Goal: Navigation & Orientation: Find specific page/section

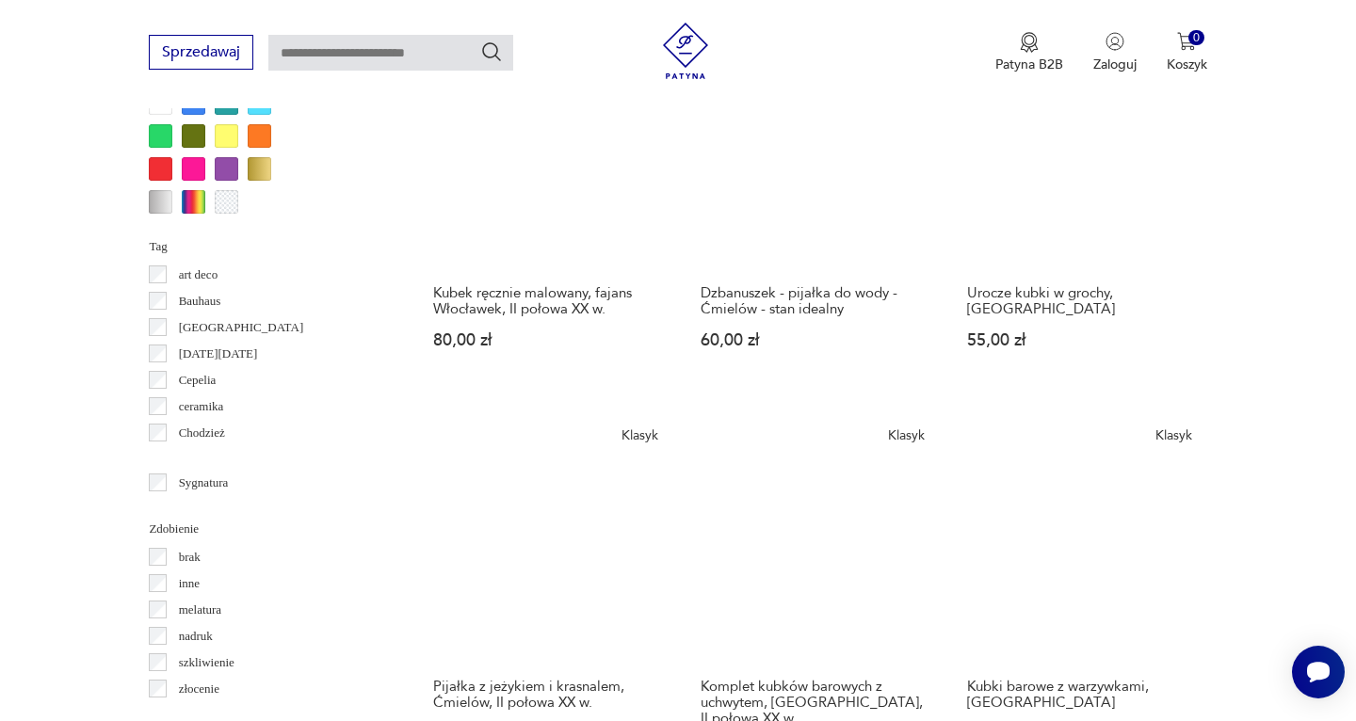
scroll to position [1669, 0]
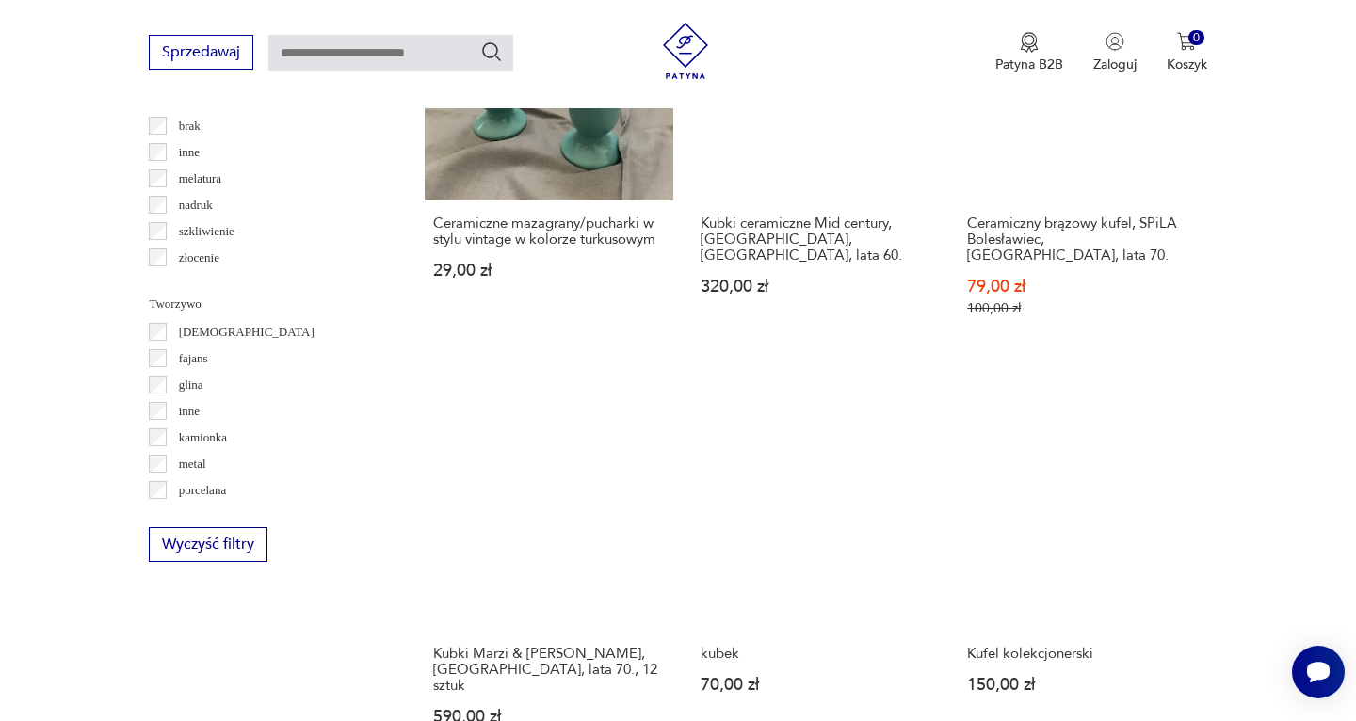
scroll to position [2113, 0]
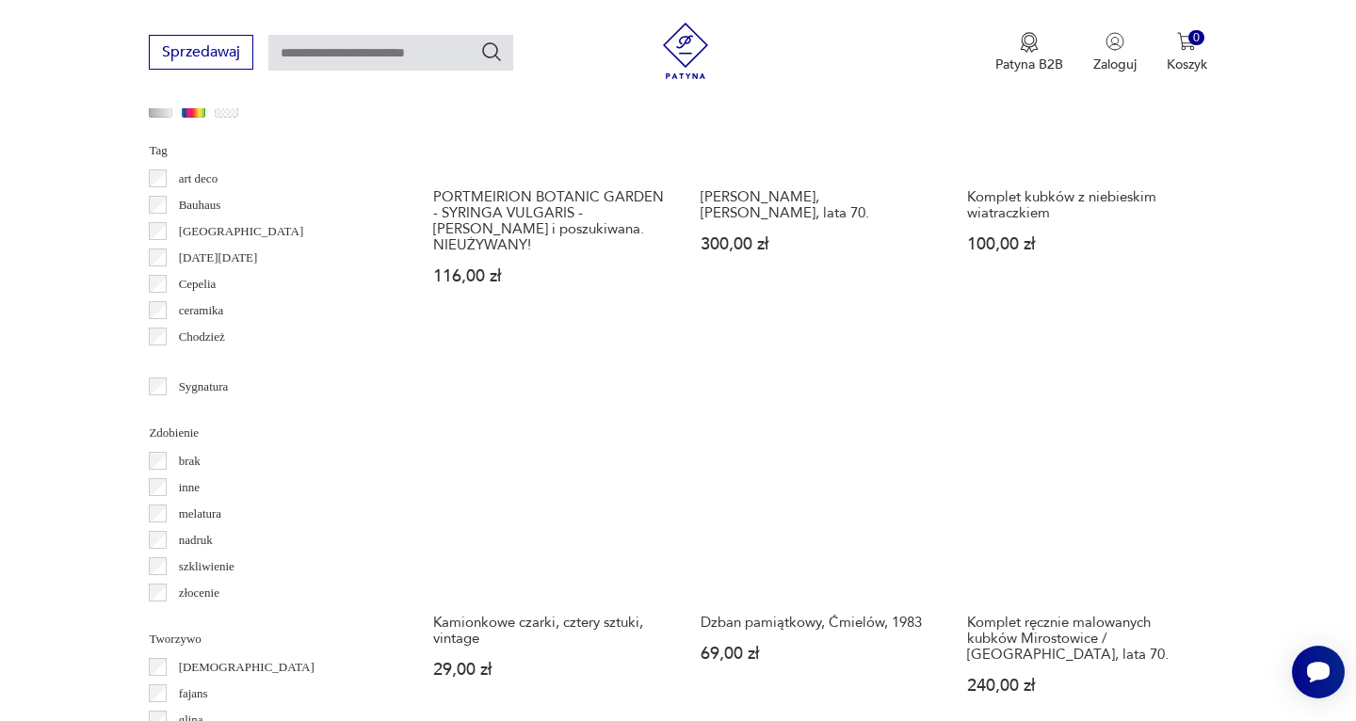
scroll to position [1764, 0]
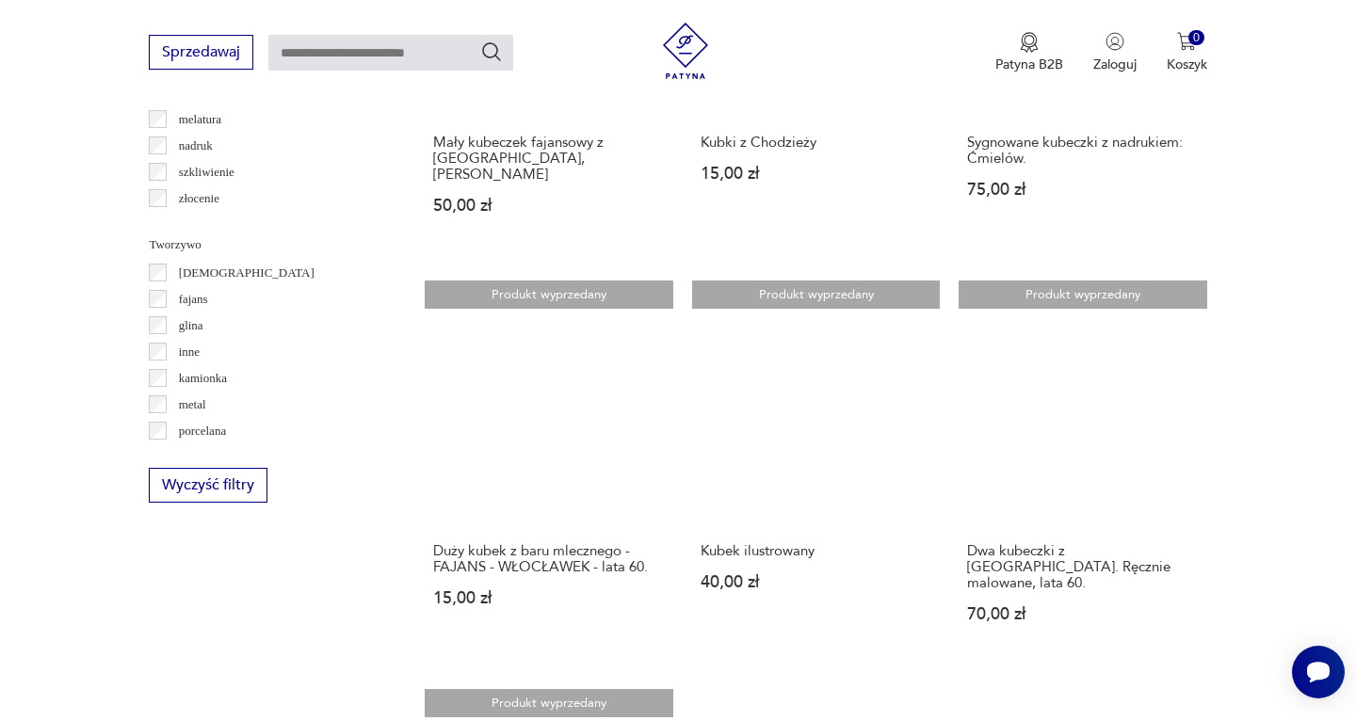
scroll to position [2169, 0]
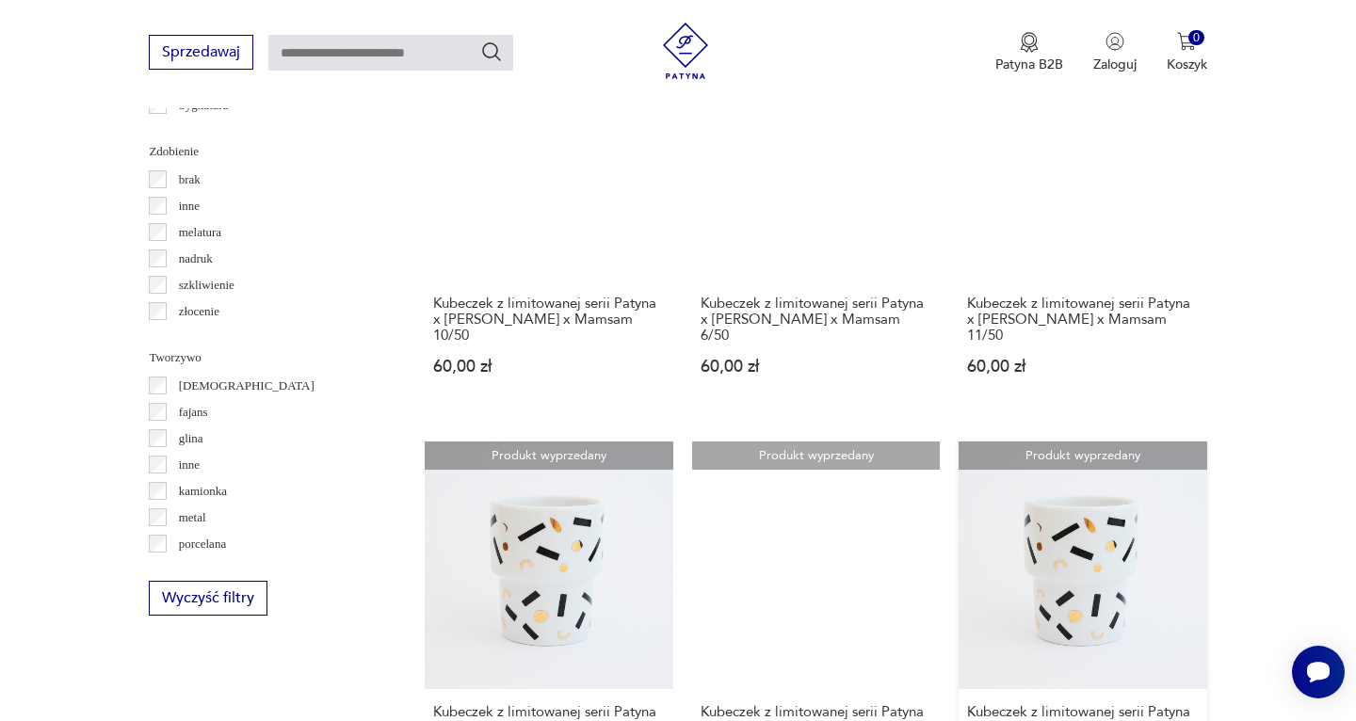
scroll to position [2058, 0]
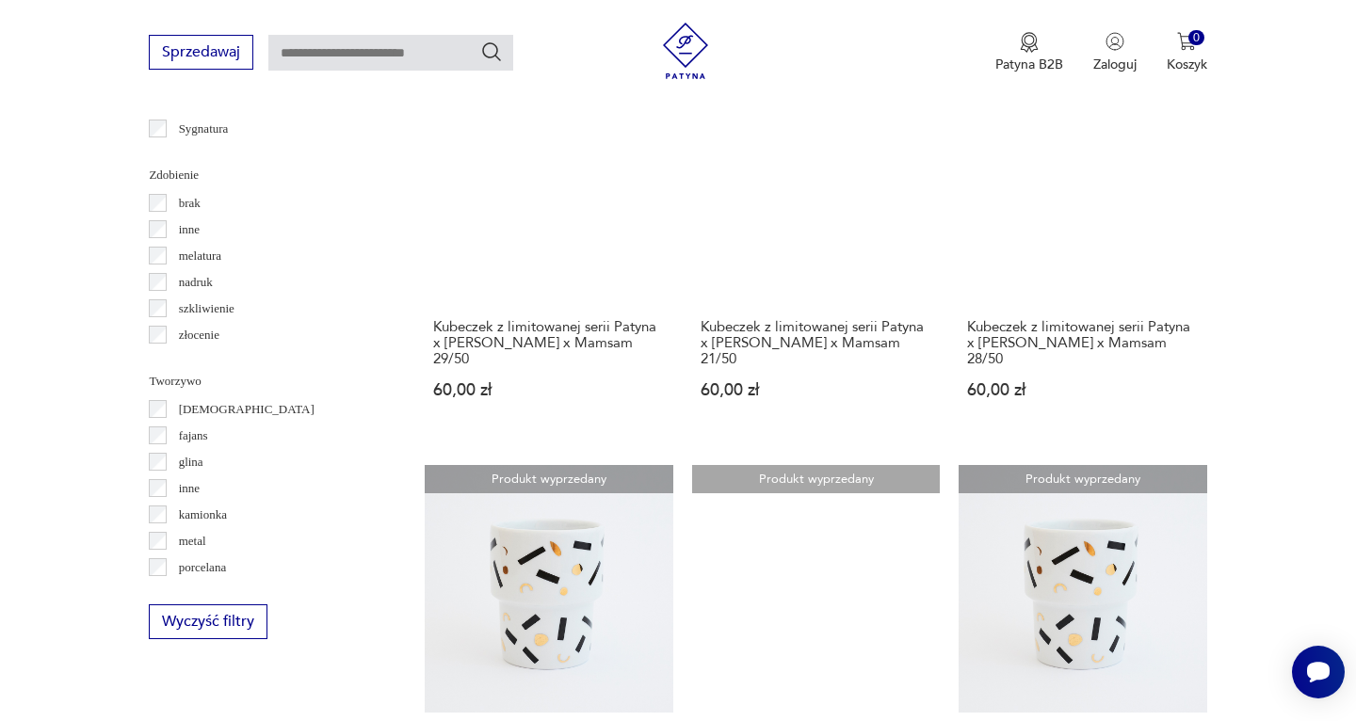
scroll to position [2015, 0]
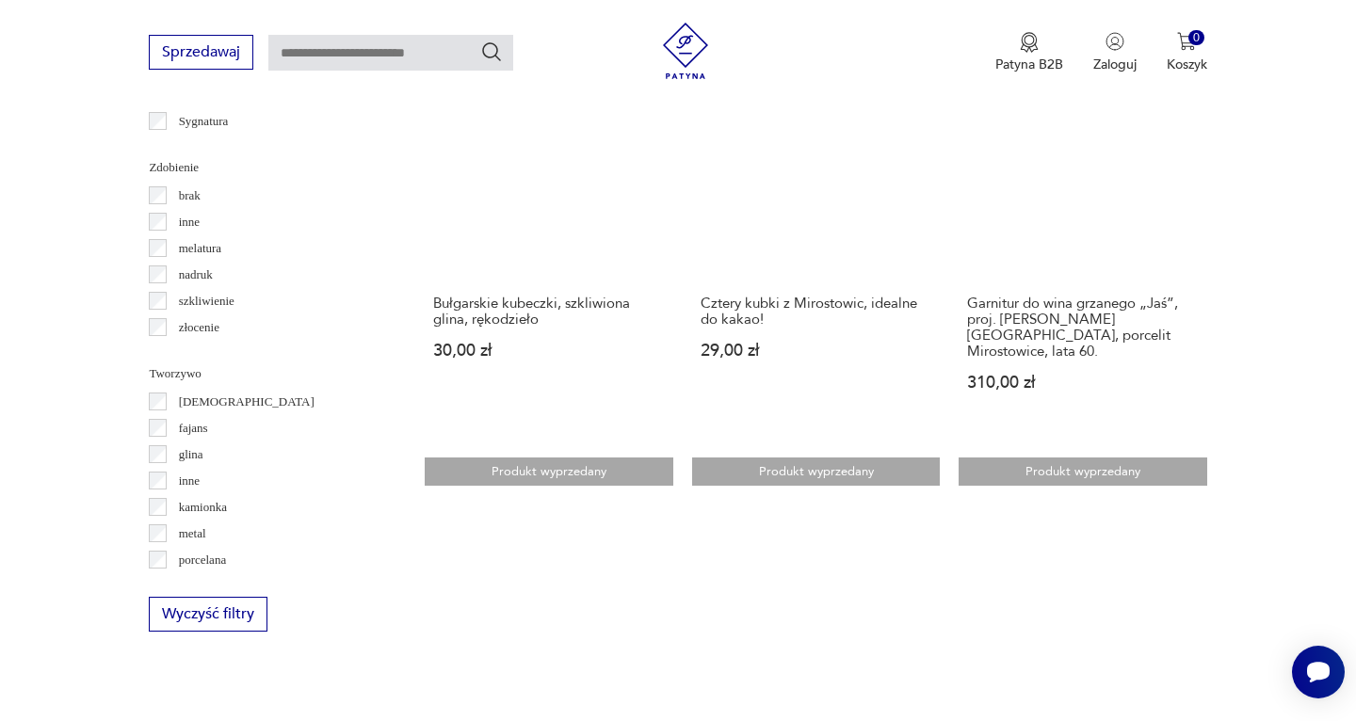
scroll to position [2028, 0]
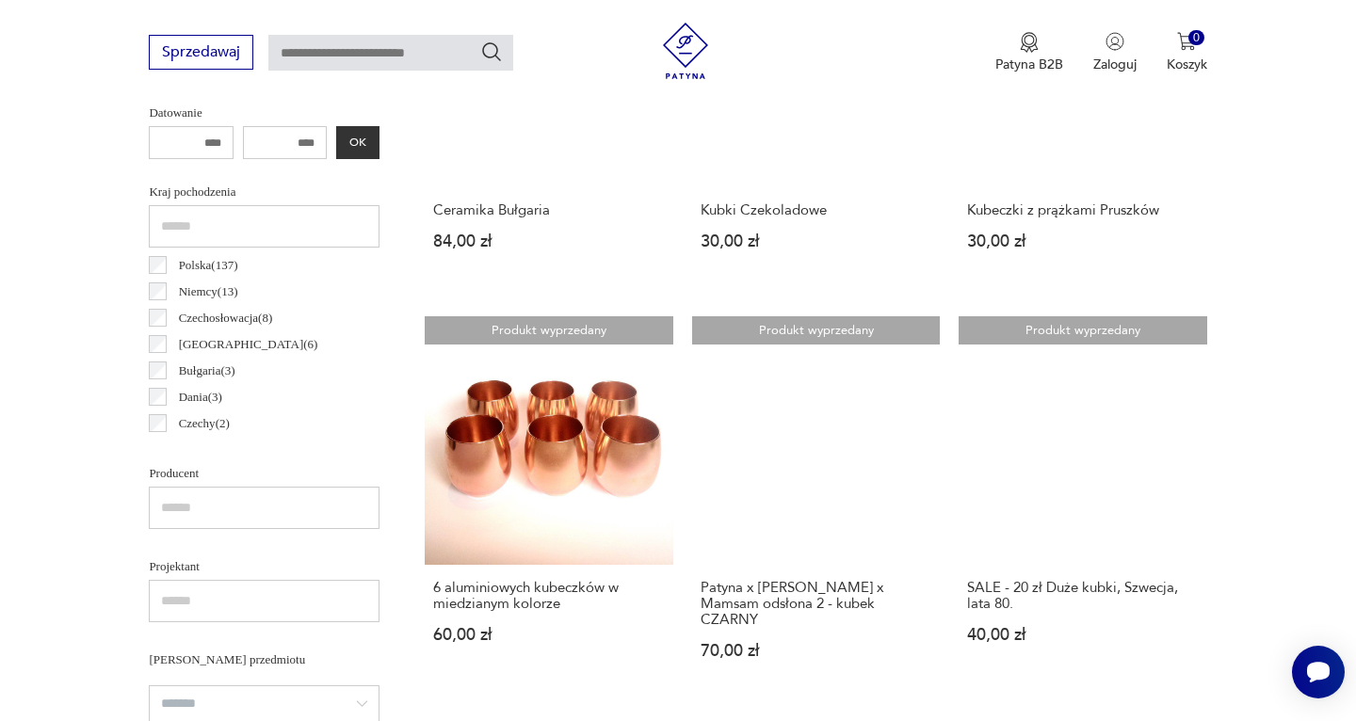
scroll to position [1143, 0]
